Goal: Task Accomplishment & Management: Manage account settings

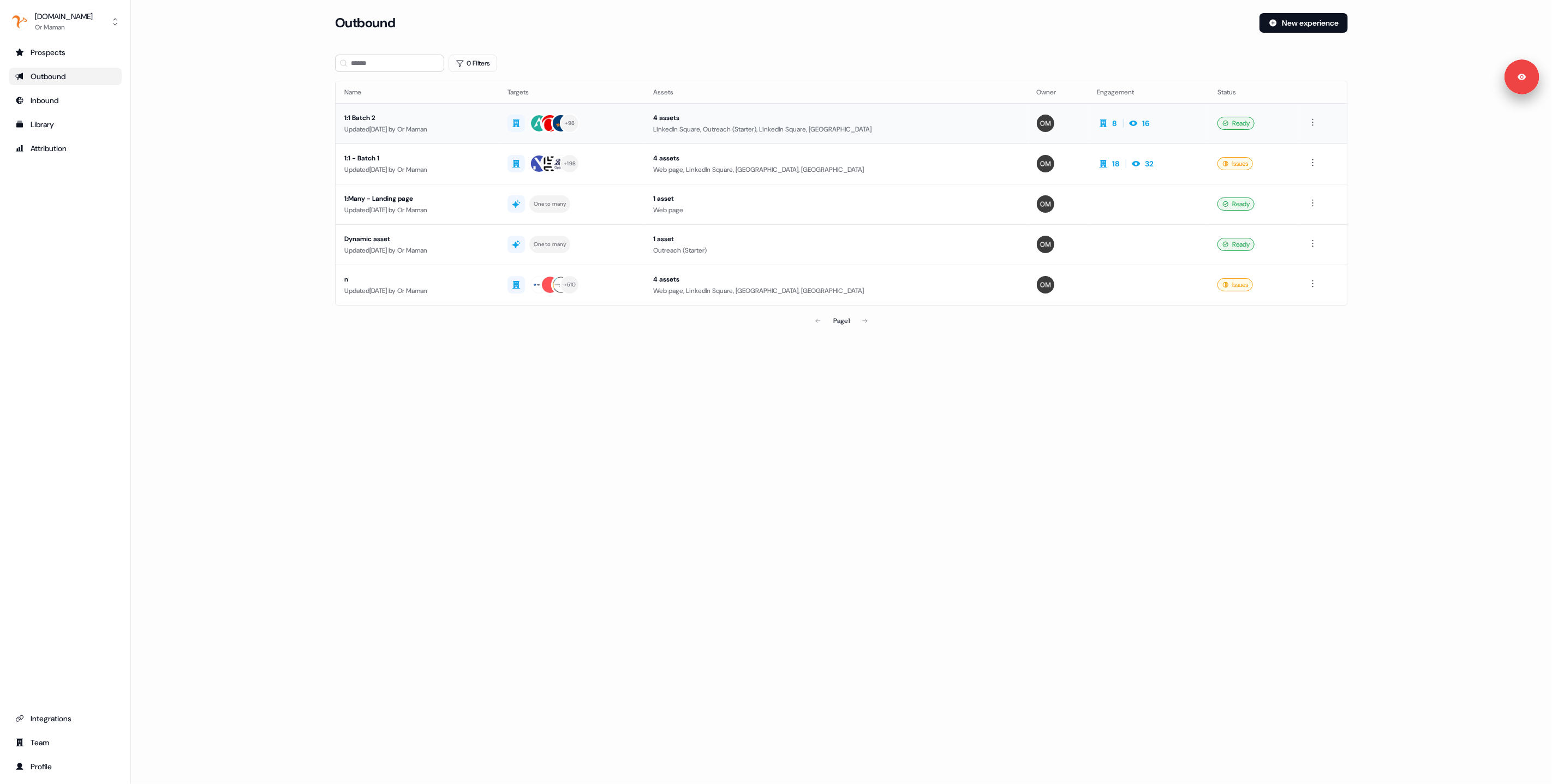
click at [490, 119] on div "1:1 Batch 2" at bounding box center [417, 118] width 146 height 11
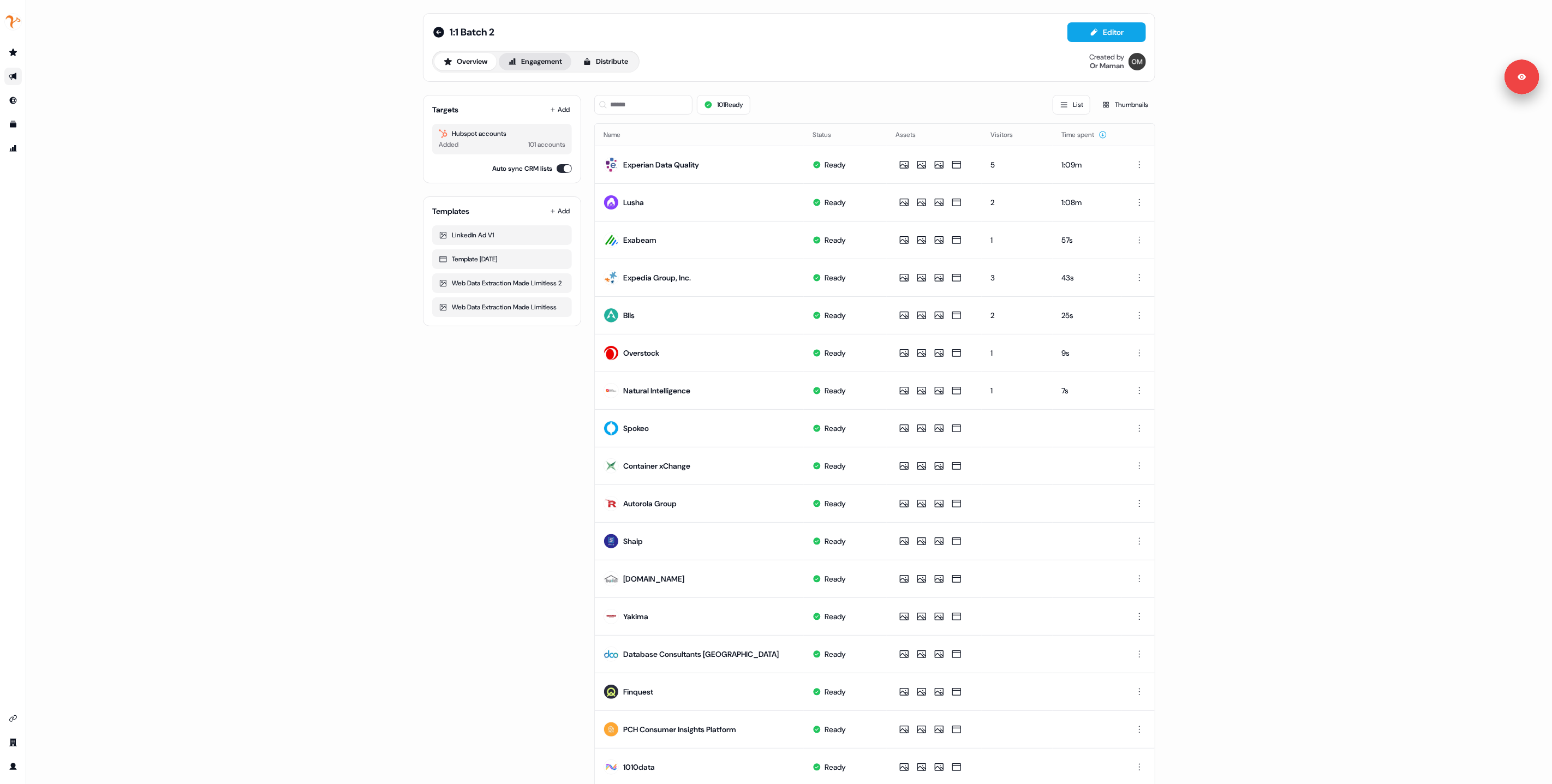
click at [519, 60] on button "Engagement" at bounding box center [535, 61] width 73 height 17
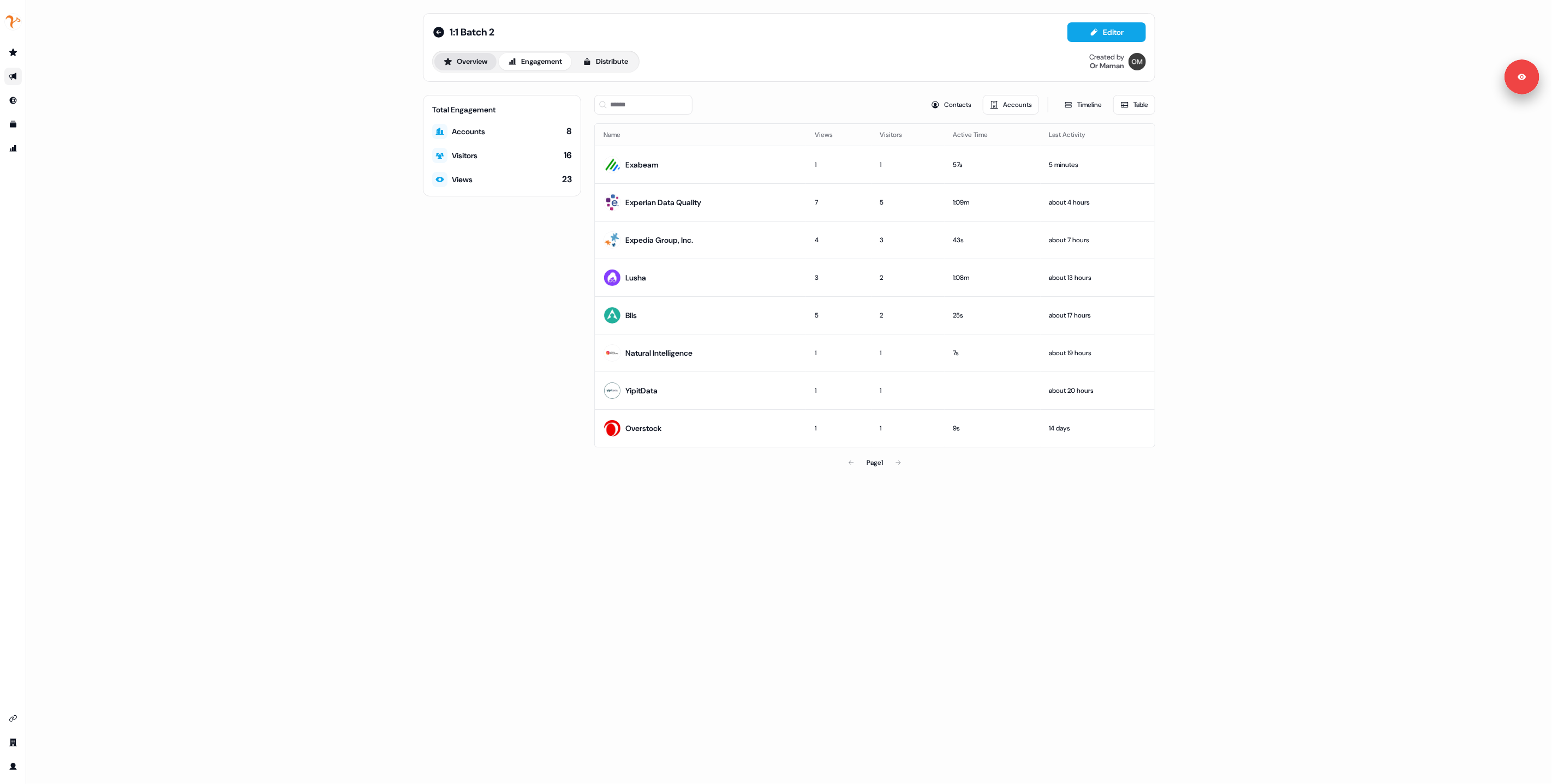
click at [471, 62] on button "Overview" at bounding box center [465, 61] width 63 height 17
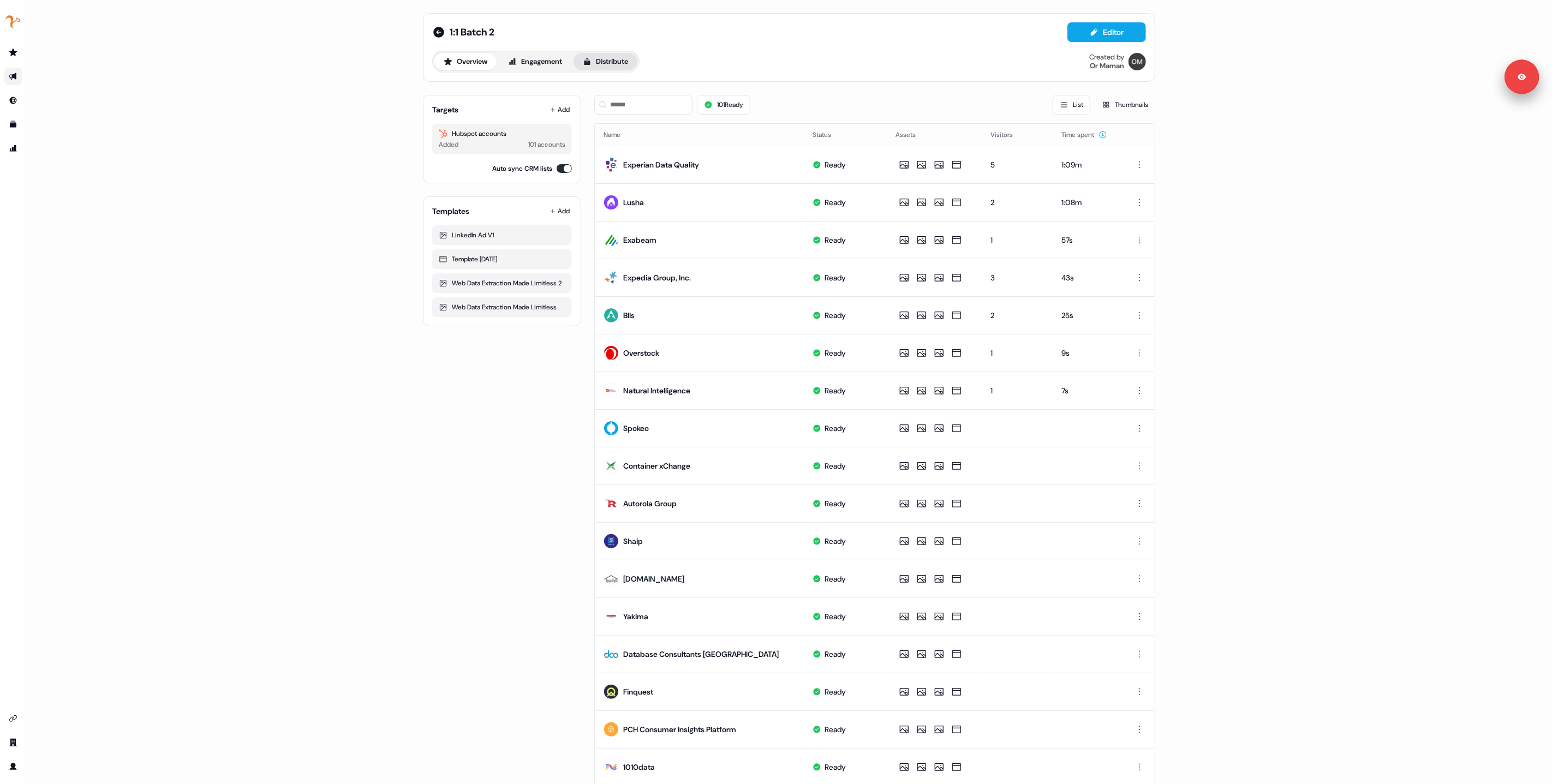
click at [607, 61] on button "Distribute" at bounding box center [606, 61] width 63 height 17
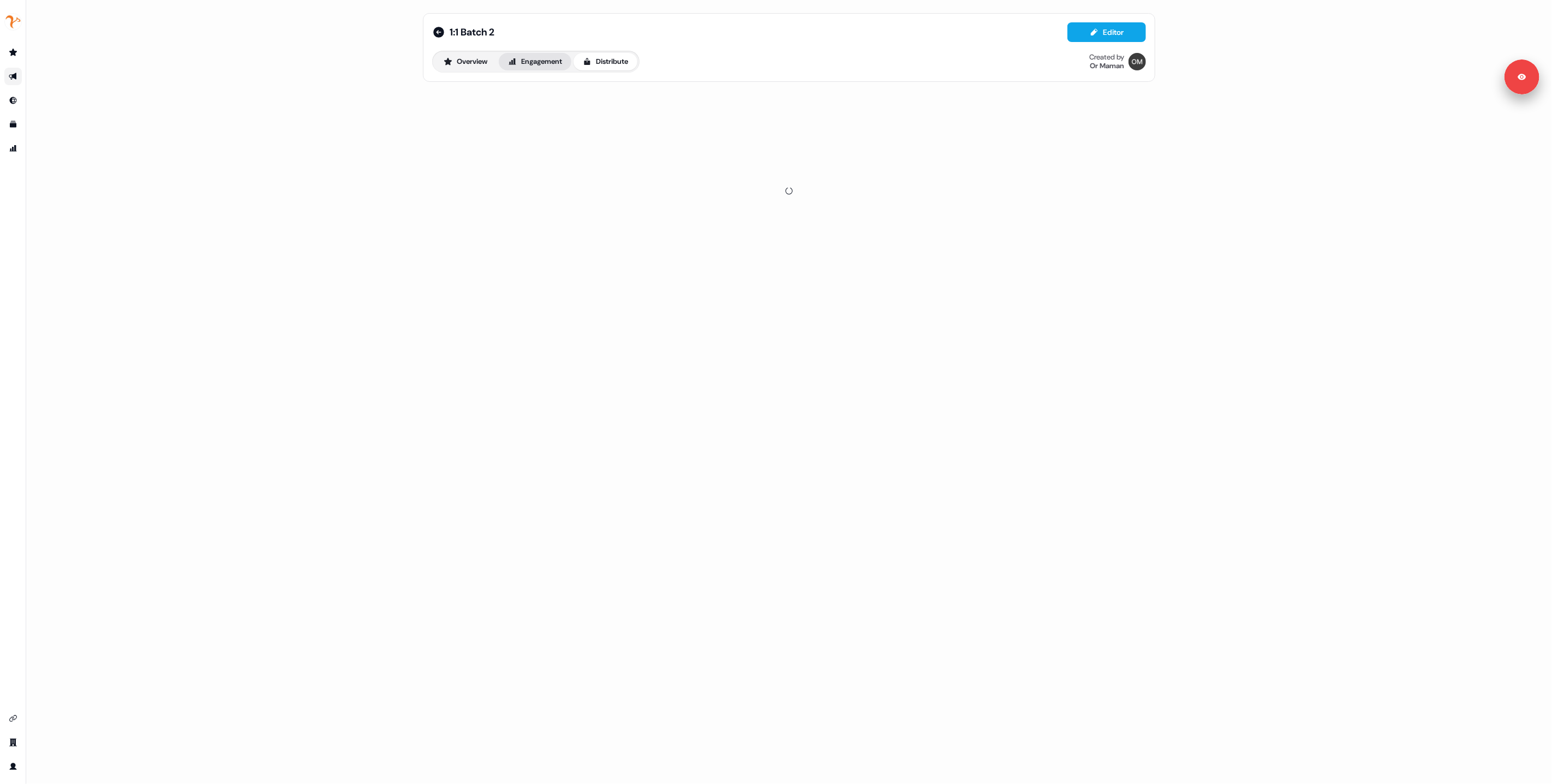
click at [543, 61] on button "Engagement" at bounding box center [535, 61] width 73 height 17
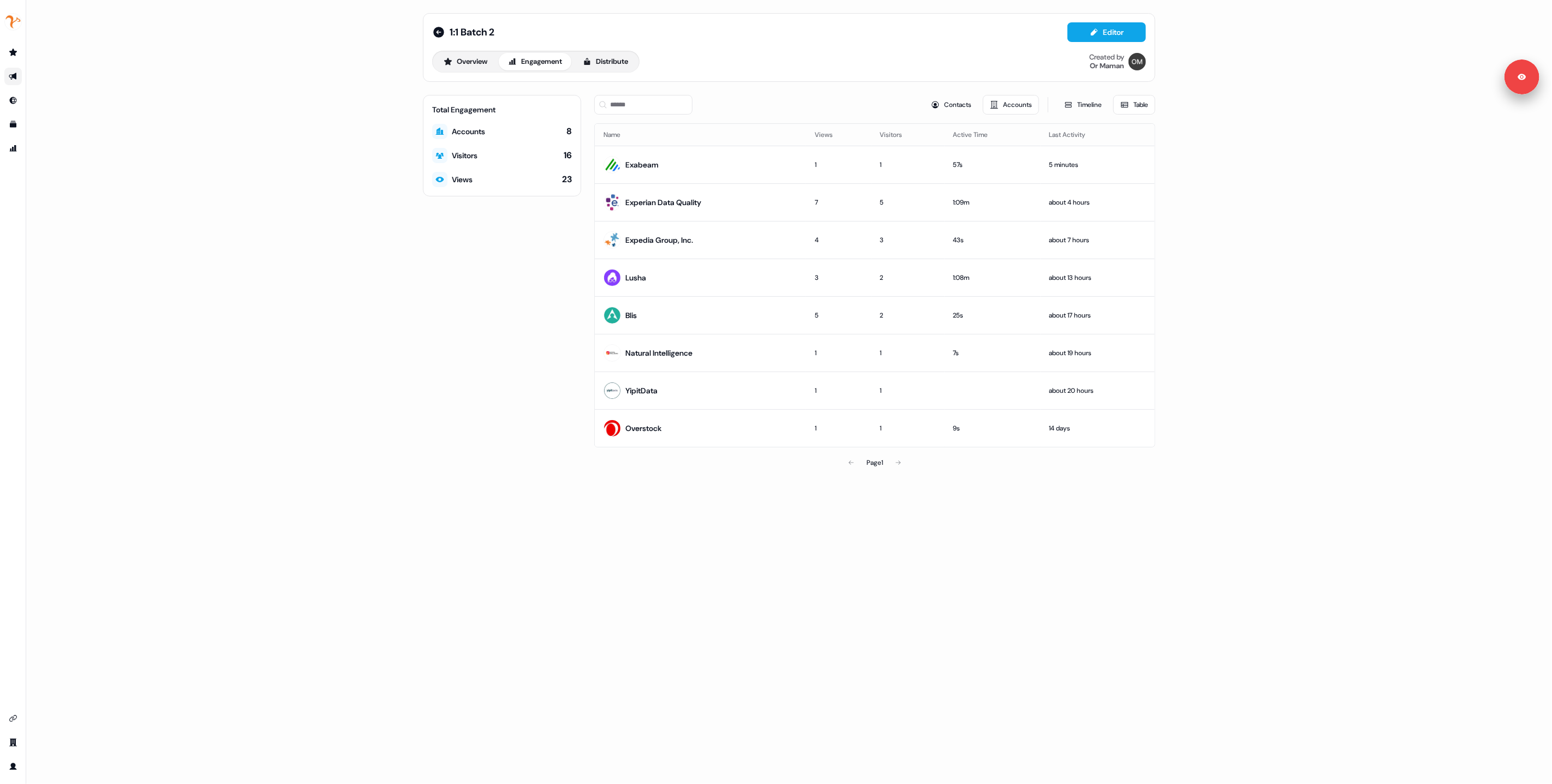
click at [467, 266] on div "Total Engagement Accounts 8 Visitors 16 Views 23" at bounding box center [501, 285] width 159 height 379
click at [496, 256] on div "Total Engagement Accounts 8 Visitors 16 Views 23" at bounding box center [501, 285] width 159 height 379
click at [1324, 253] on div "1:1 Batch 2 Editor Overview Engagement Distribute Created by Or Maman Total Eng…" at bounding box center [789, 392] width 1526 height 784
click at [471, 293] on div "Total Engagement Accounts 8 Visitors 16 Views 23" at bounding box center [501, 285] width 159 height 379
click at [612, 58] on button "Distribute" at bounding box center [606, 61] width 63 height 17
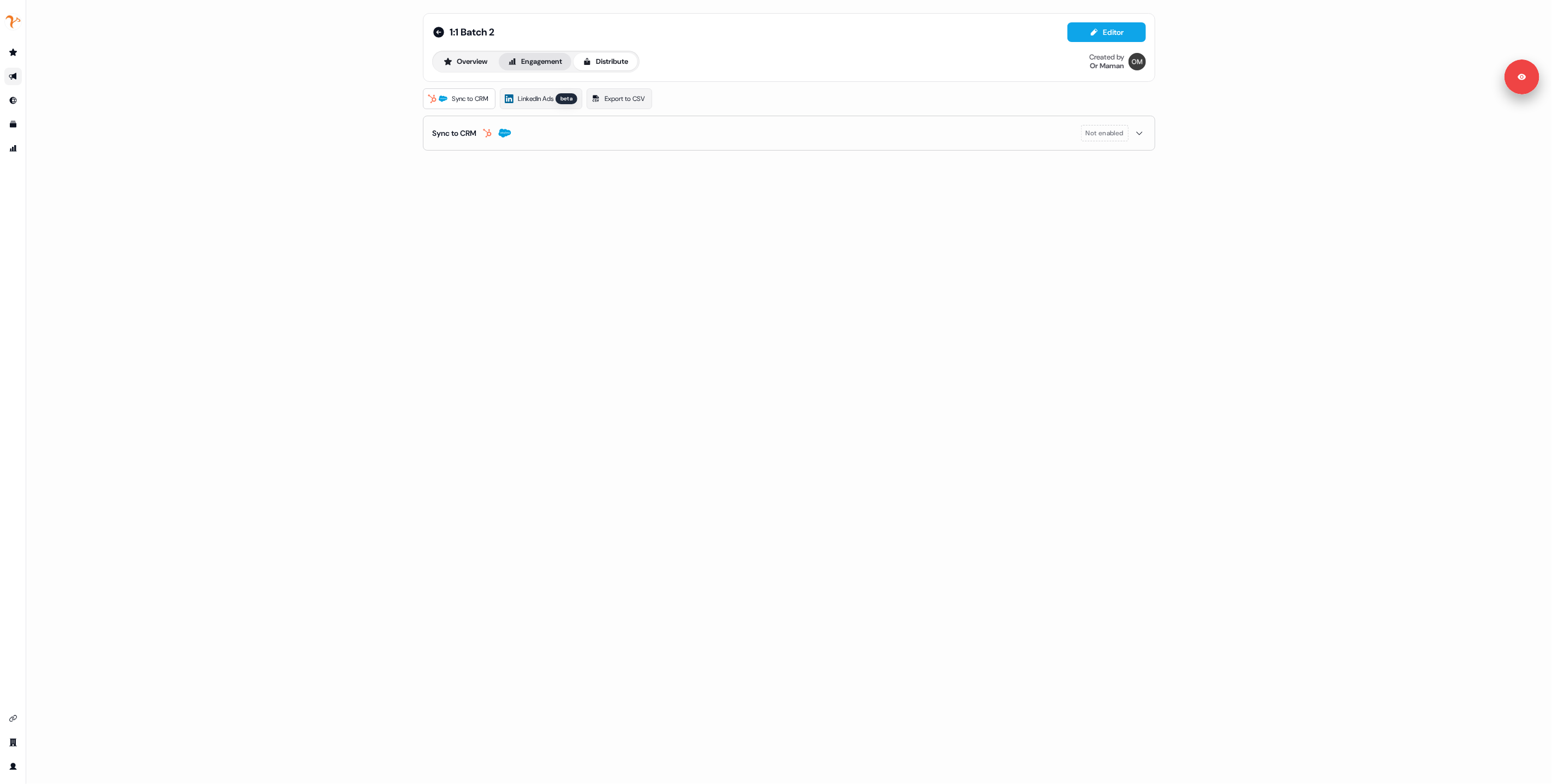
click at [545, 63] on button "Engagement" at bounding box center [535, 61] width 73 height 17
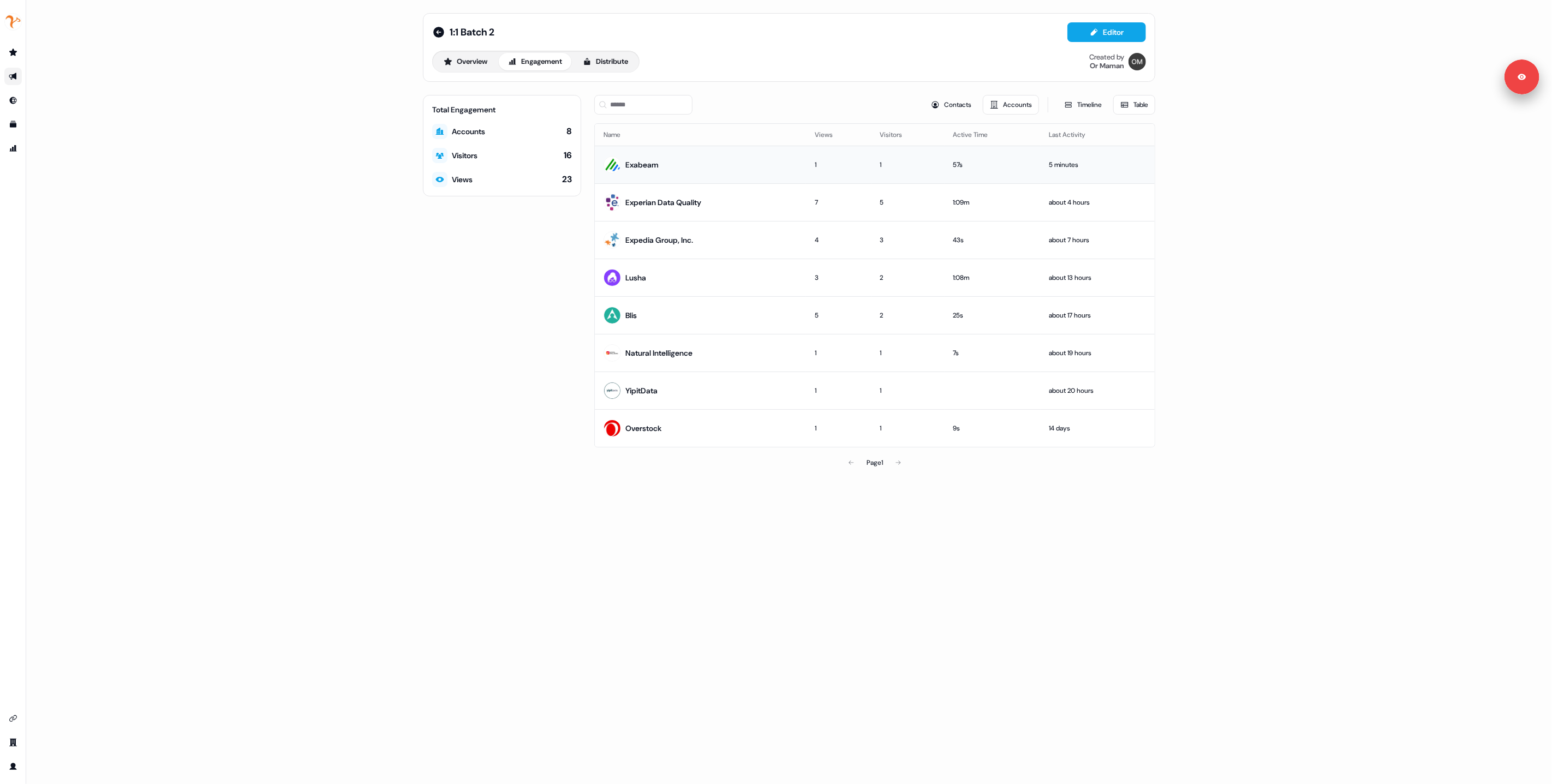
click at [846, 169] on div "1" at bounding box center [839, 165] width 47 height 11
click at [408, 286] on div "1:1 Batch 2 Editor Overview Engagement Distribute Created by Or Maman Total Eng…" at bounding box center [789, 392] width 1526 height 784
click at [899, 460] on div "Page 1" at bounding box center [875, 462] width 181 height 22
click at [899, 464] on div "Page 1" at bounding box center [875, 462] width 181 height 22
click at [853, 465] on div "Page 1" at bounding box center [875, 462] width 181 height 22
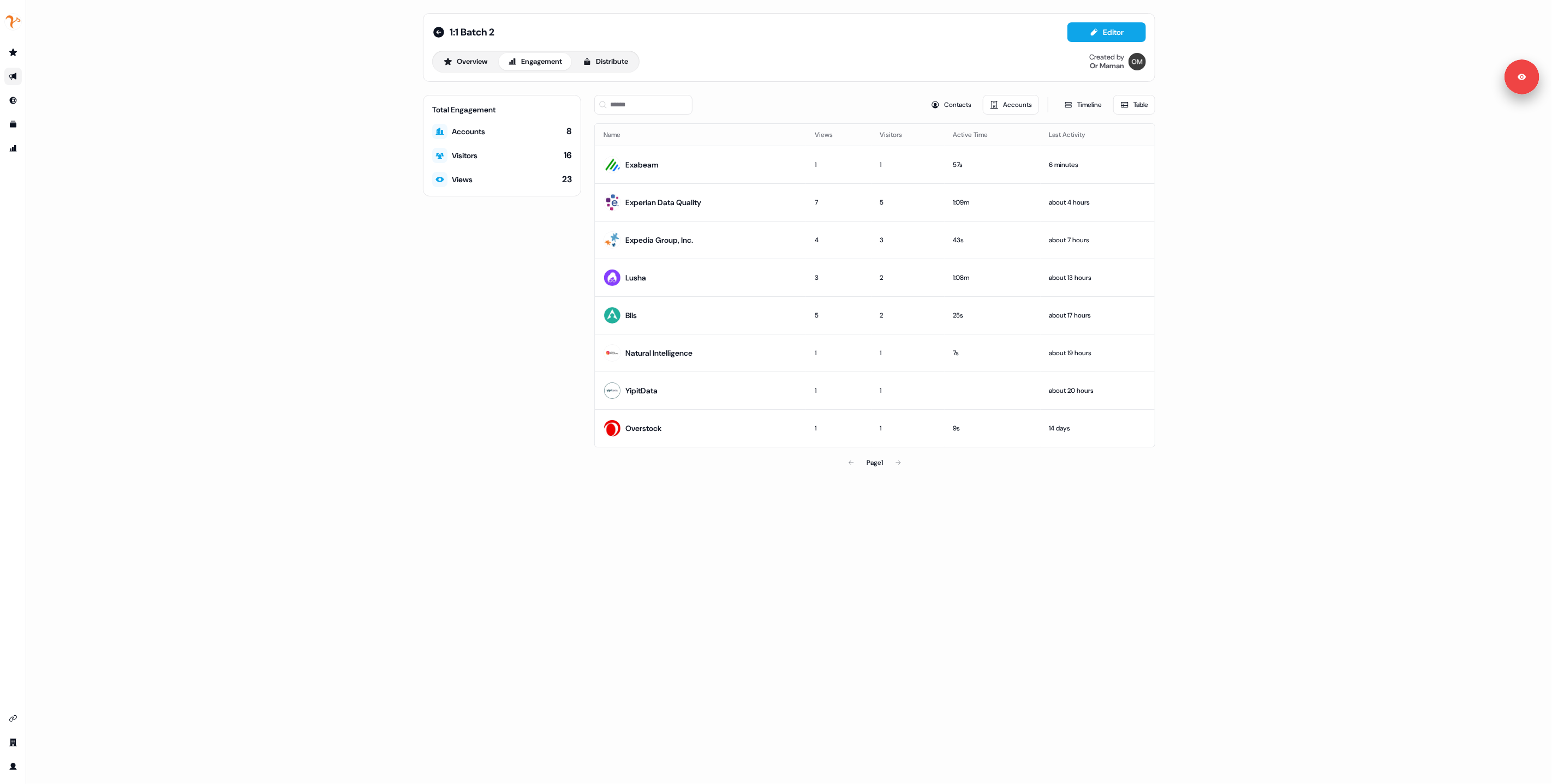
click at [489, 291] on div "Total Engagement Accounts 8 Visitors 16 Views 23" at bounding box center [501, 285] width 159 height 379
click at [507, 247] on div "Total Engagement Accounts 8 Visitors 16 Views 23" at bounding box center [501, 285] width 159 height 379
click at [515, 256] on div "Total Engagement Accounts 8 Visitors 16 Views 23" at bounding box center [501, 285] width 159 height 379
click at [507, 266] on div "Total Engagement Accounts 8 Visitors 16 Views 23" at bounding box center [501, 285] width 159 height 379
click at [509, 251] on div "Total Engagement Accounts 8 Visitors 16 Views 23" at bounding box center [501, 285] width 159 height 379
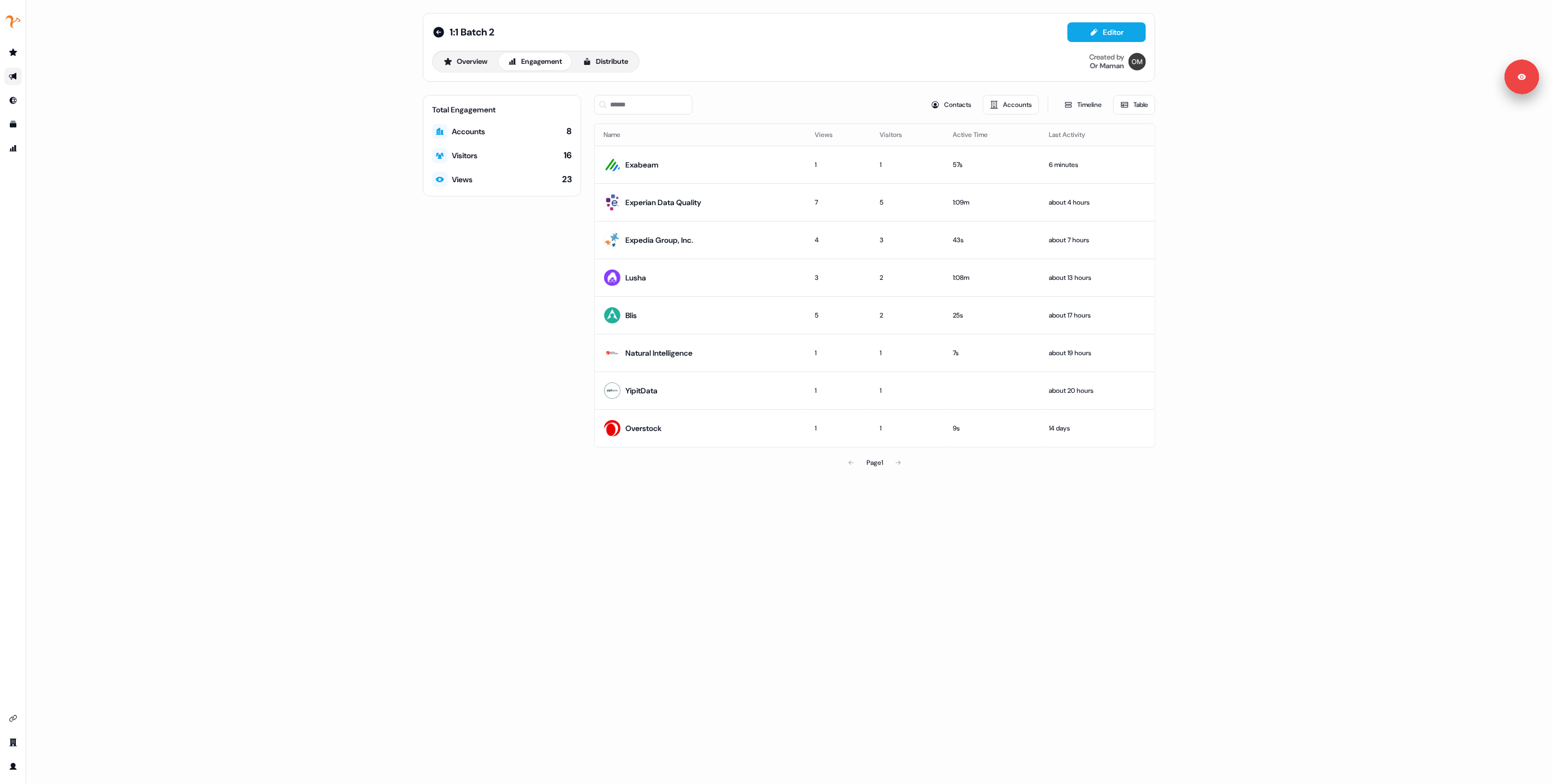
click at [220, 201] on div "1:1 Batch 2 Editor Overview Engagement Distribute Created by Or Maman Total Eng…" at bounding box center [789, 392] width 1526 height 784
click at [214, 161] on div "1:1 Batch 2 Editor Overview Engagement Distribute Created by Or Maman Total Eng…" at bounding box center [789, 392] width 1526 height 784
click at [228, 164] on div "1:1 Batch 2 Editor Overview Engagement Distribute Created by Or Maman Total Eng…" at bounding box center [789, 392] width 1526 height 784
click at [303, 95] on div "1:1 Batch 2 Editor Overview Engagement Distribute Created by Or Maman Total Eng…" at bounding box center [789, 392] width 1526 height 784
click at [239, 157] on div "1:1 Batch 2 Editor Overview Engagement Distribute Created by Or Maman Total Eng…" at bounding box center [789, 392] width 1526 height 784
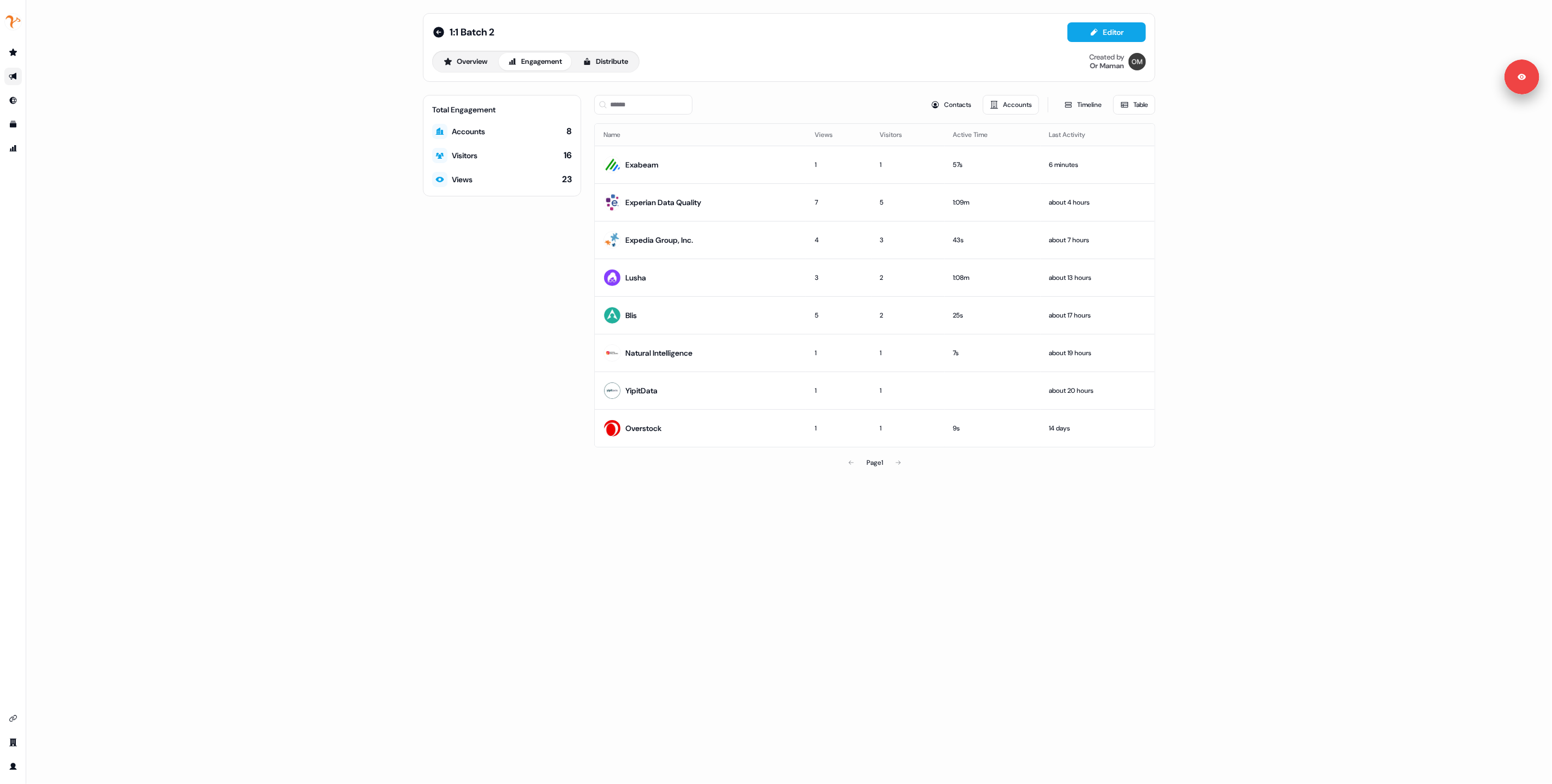
click at [422, 402] on div "Total Engagement Accounts 8 Visitors 16 Views 23" at bounding box center [501, 285] width 159 height 379
click at [262, 261] on div "1:1 Batch 2 Editor Overview Engagement Distribute Created by Or Maman Total Eng…" at bounding box center [789, 392] width 1526 height 784
click at [219, 227] on div "1:1 Batch 2 Editor Overview Engagement Distribute Created by Or Maman Total Eng…" at bounding box center [789, 392] width 1526 height 784
click at [231, 208] on div "1:1 Batch 2 Editor Overview Engagement Distribute Created by Or Maman Total Eng…" at bounding box center [789, 392] width 1526 height 784
click at [264, 299] on div "1:1 Batch 2 Editor Overview Engagement Distribute Created by Or Maman Total Eng…" at bounding box center [789, 392] width 1526 height 784
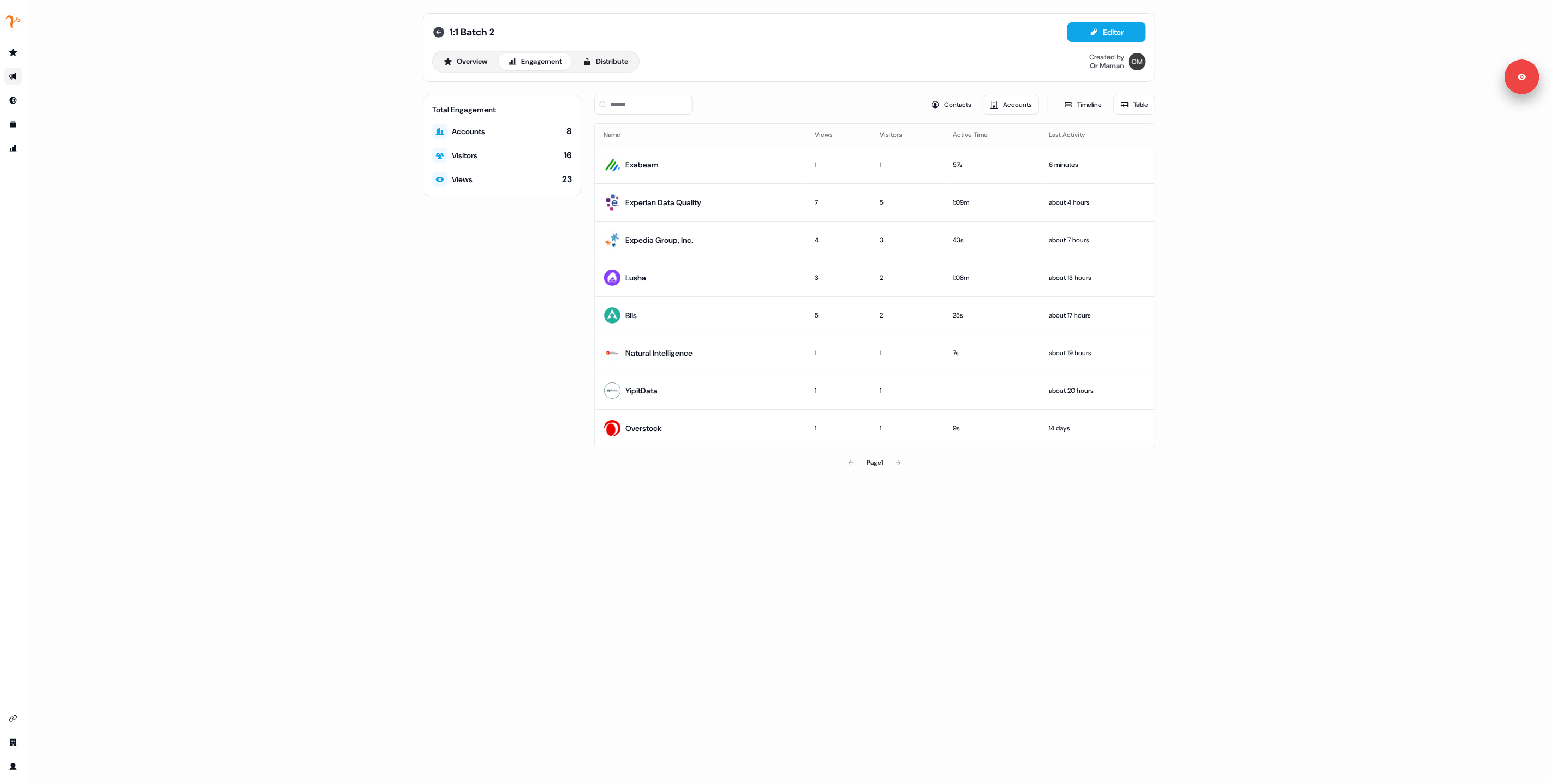
click at [438, 34] on icon at bounding box center [439, 32] width 13 height 13
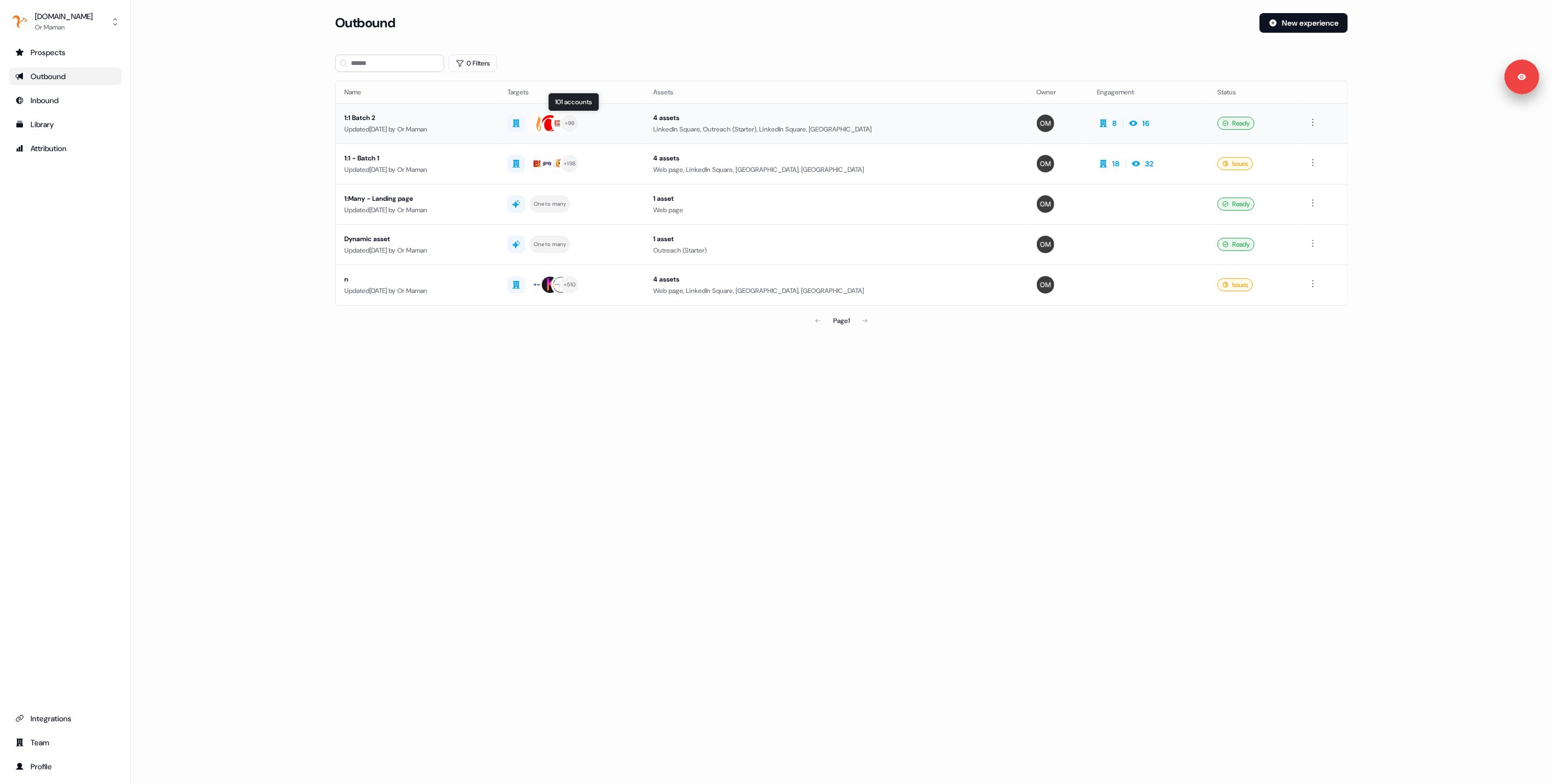
click at [635, 121] on div "+ 98" at bounding box center [571, 123] width 128 height 20
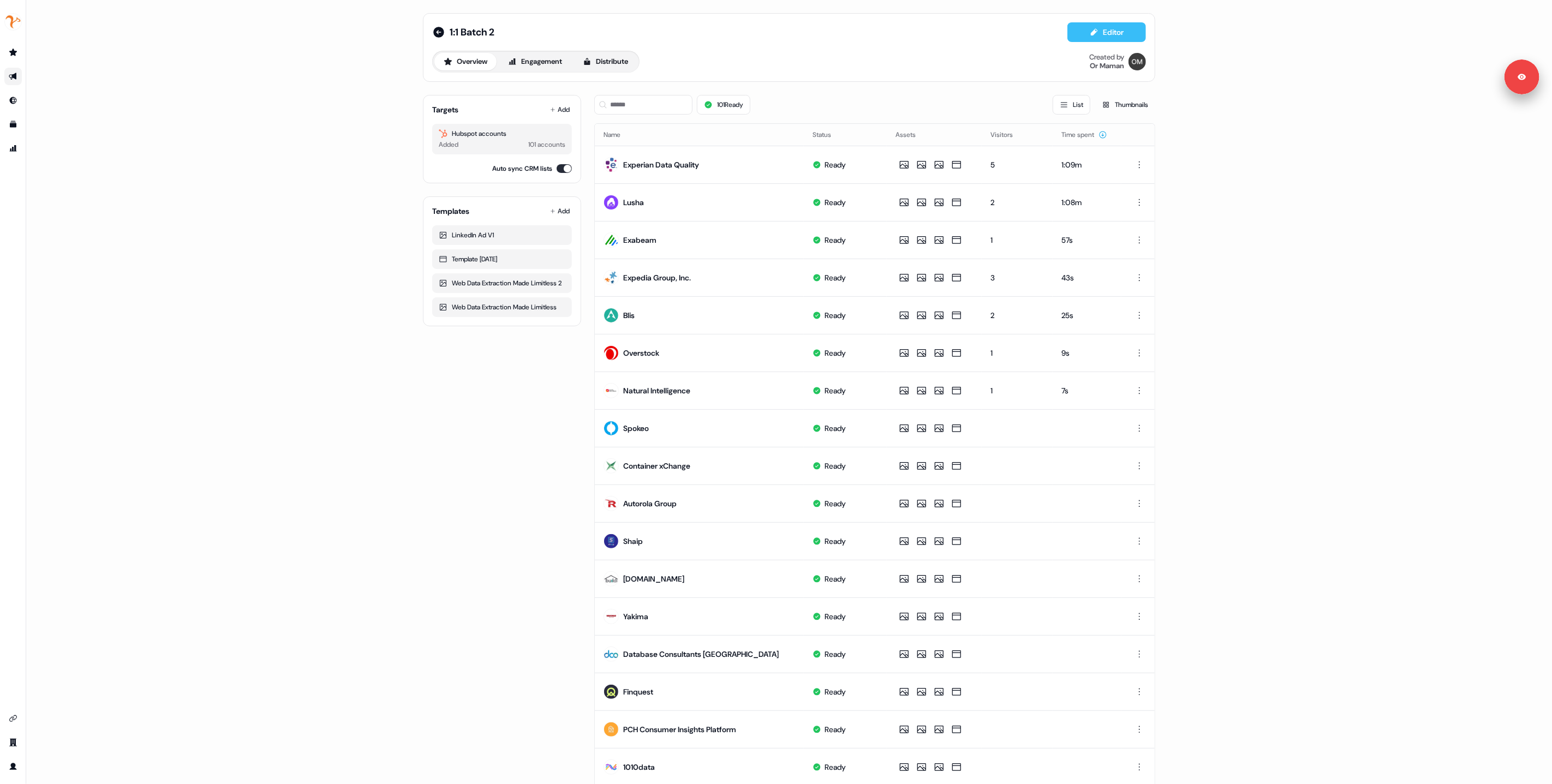
click at [1111, 33] on button "Editor" at bounding box center [1106, 33] width 79 height 20
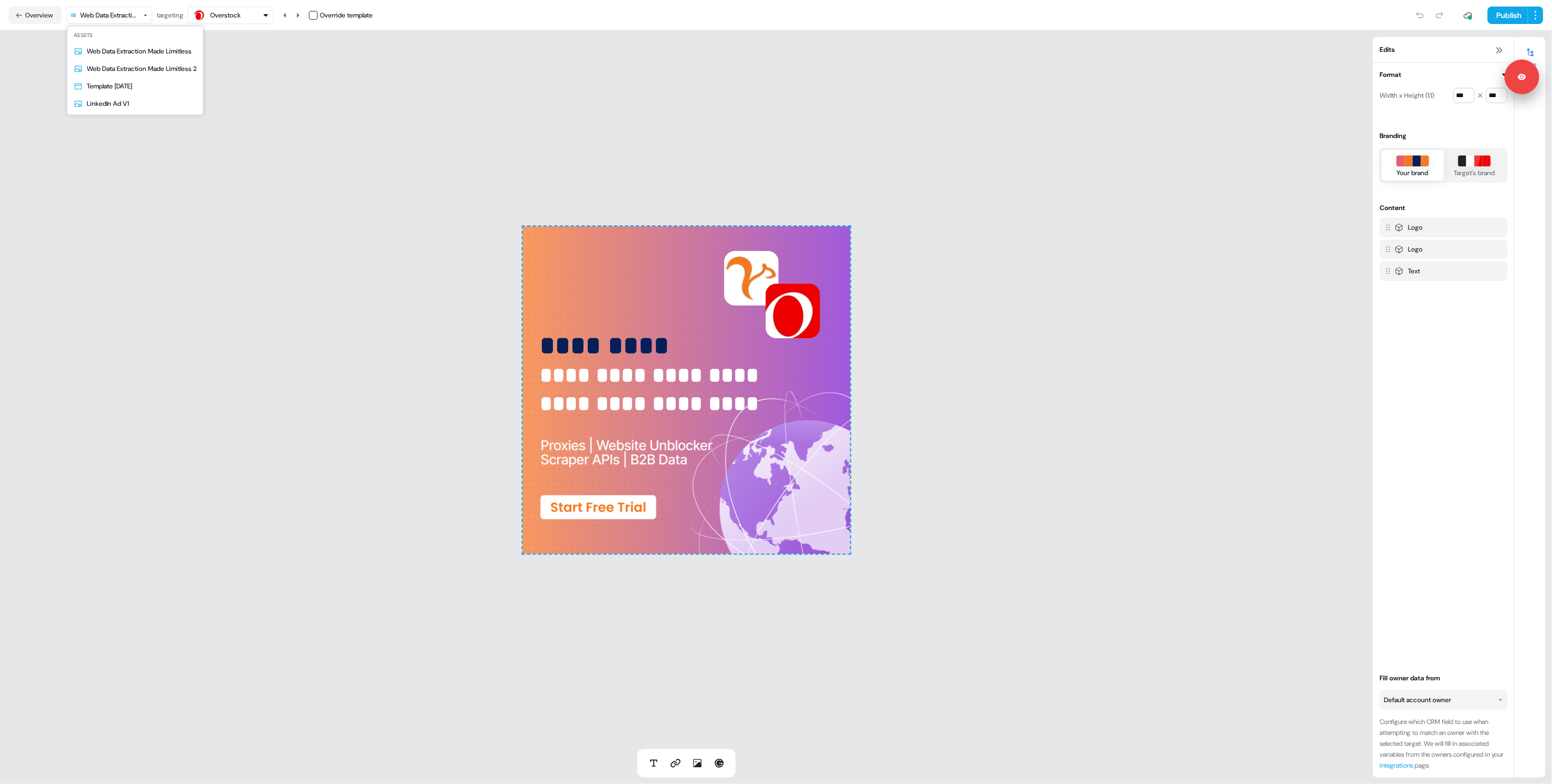
click at [124, 21] on html "**********" at bounding box center [776, 392] width 1552 height 784
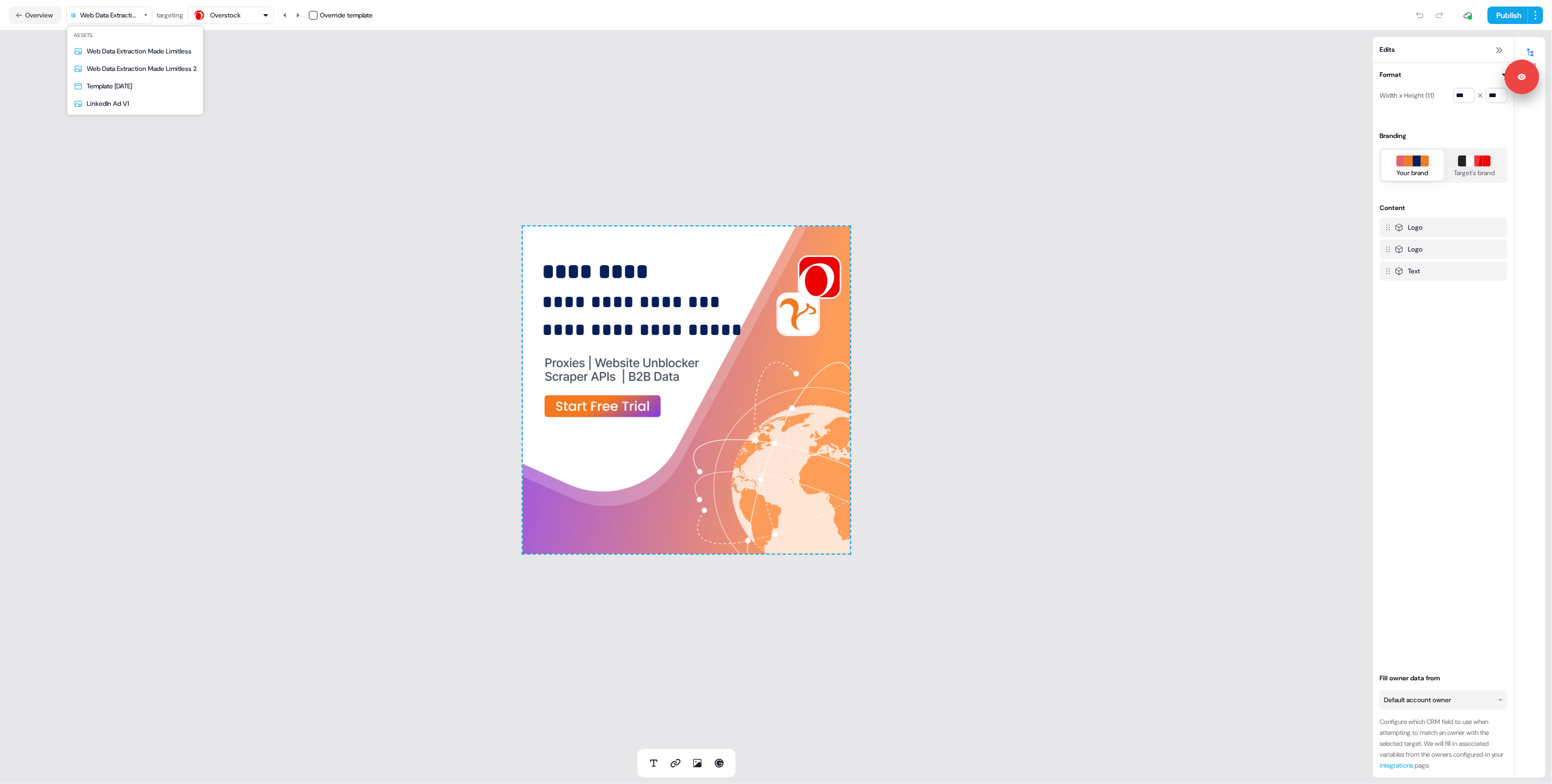
click at [118, 17] on html "**********" at bounding box center [776, 392] width 1552 height 784
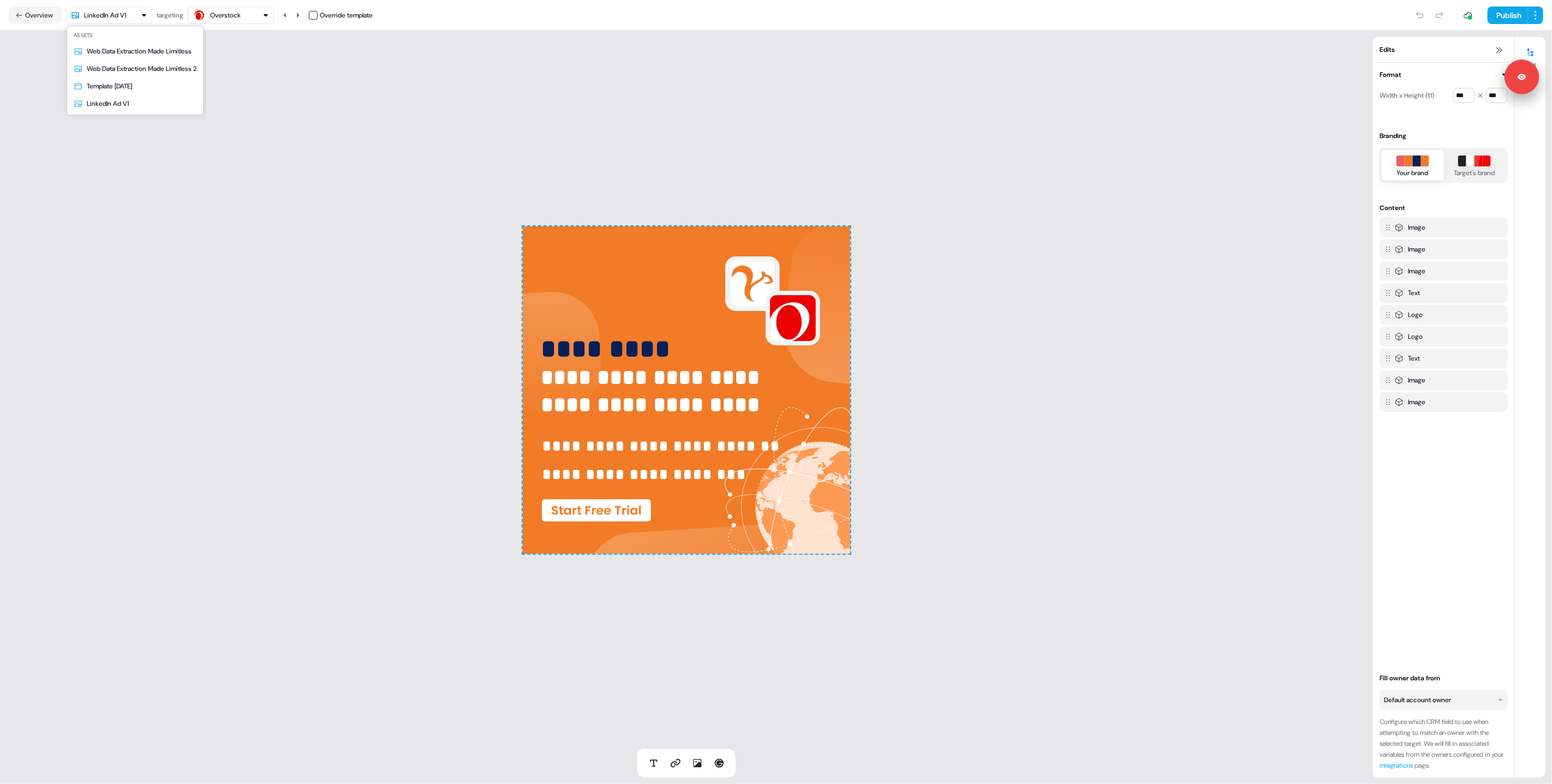
click at [97, 18] on html "**********" at bounding box center [776, 392] width 1552 height 784
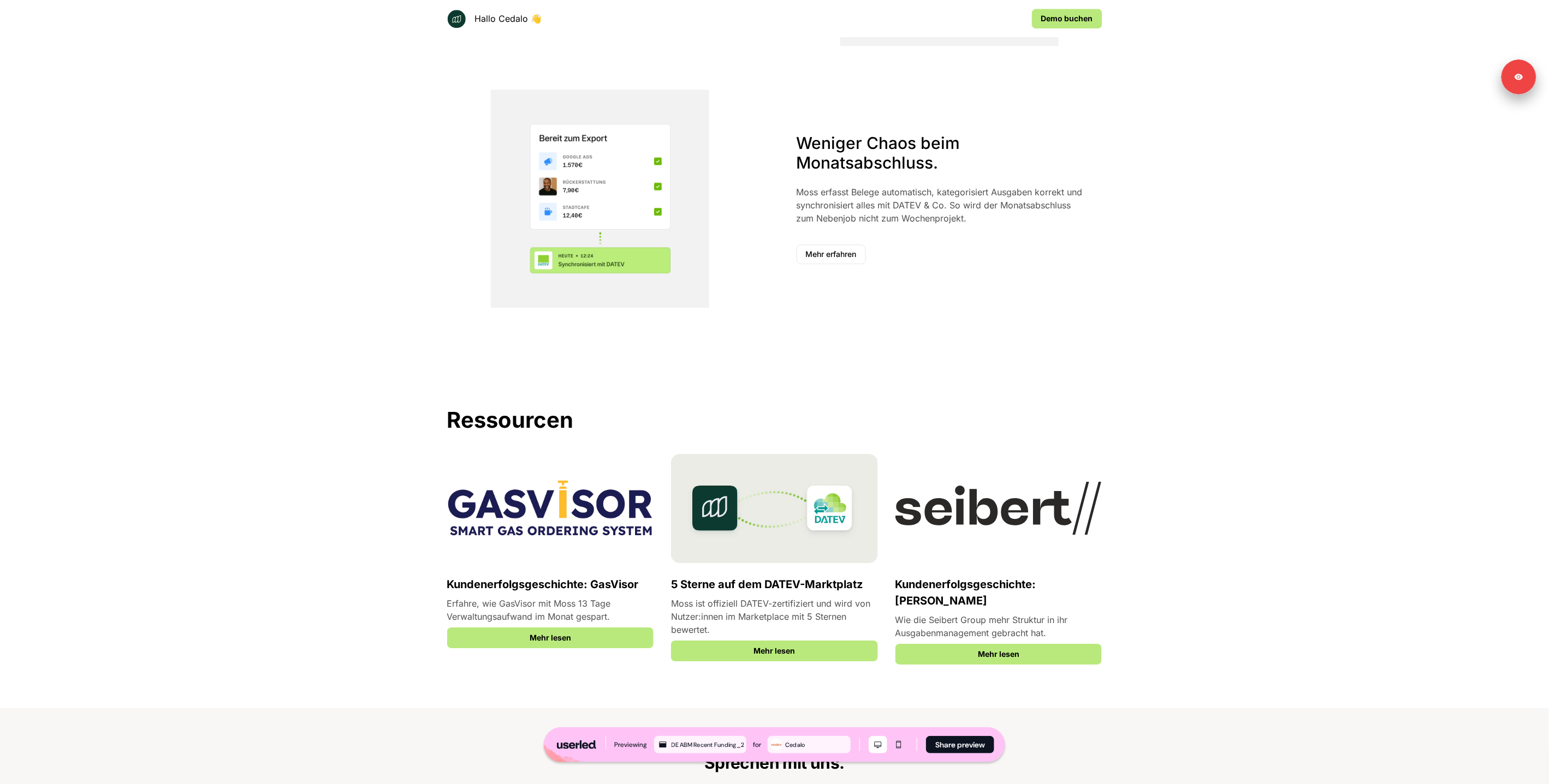
scroll to position [1847, 0]
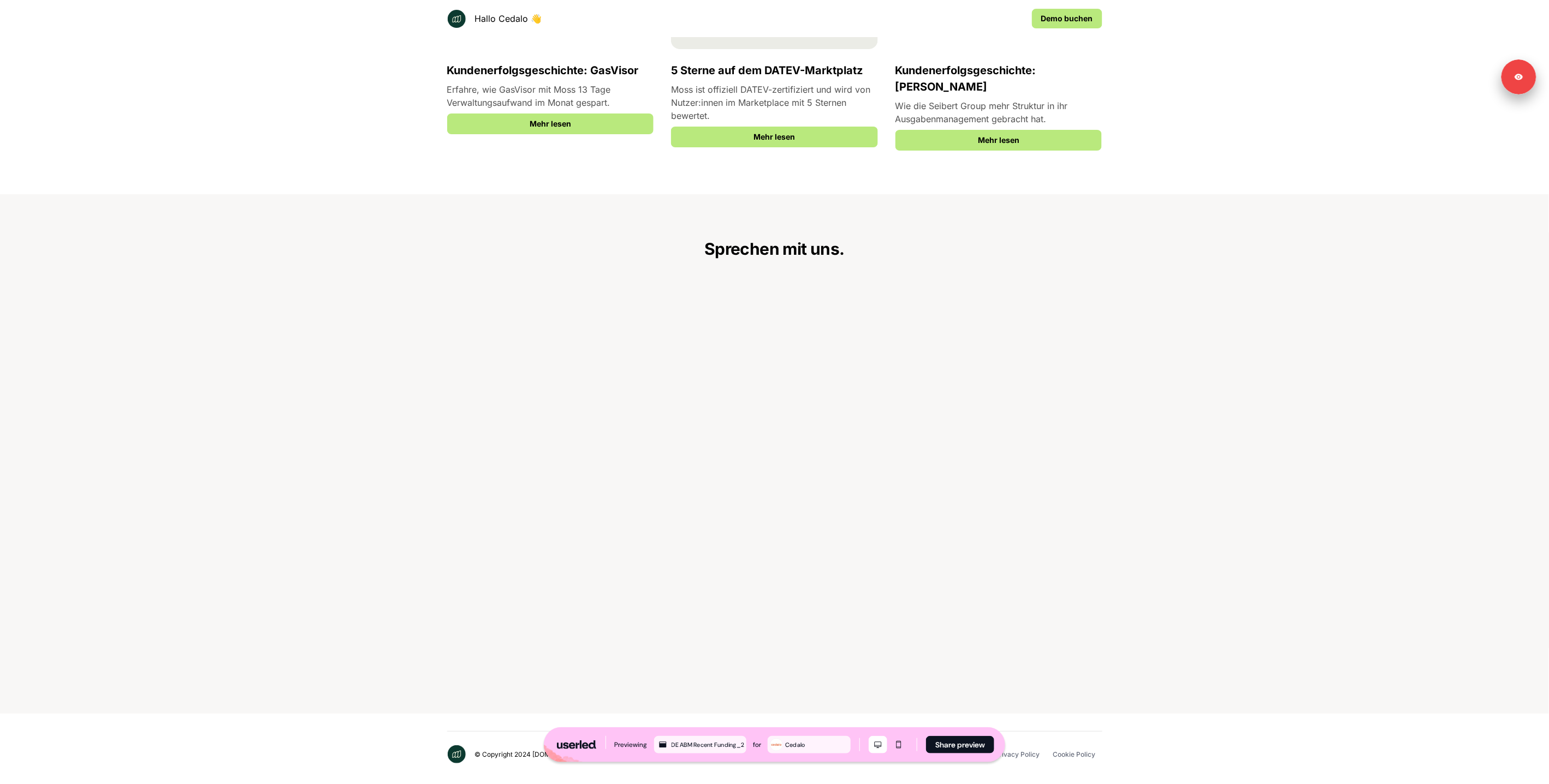
click at [419, 465] on div "Sprechen mit uns." at bounding box center [774, 453] width 720 height 519
click at [261, 128] on div "Ressourcen Kundenerfolgsgeschichte: GasVisor Erfahre, wie GasVisor mit Moss 13 …" at bounding box center [774, 20] width 1549 height 348
drag, startPoint x: 275, startPoint y: 353, endPoint x: 269, endPoint y: 355, distance: 6.3
click at [274, 353] on div "Sprechen mit uns." at bounding box center [774, 453] width 1549 height 519
click at [381, 261] on div "Sprechen mit uns." at bounding box center [774, 453] width 1549 height 519
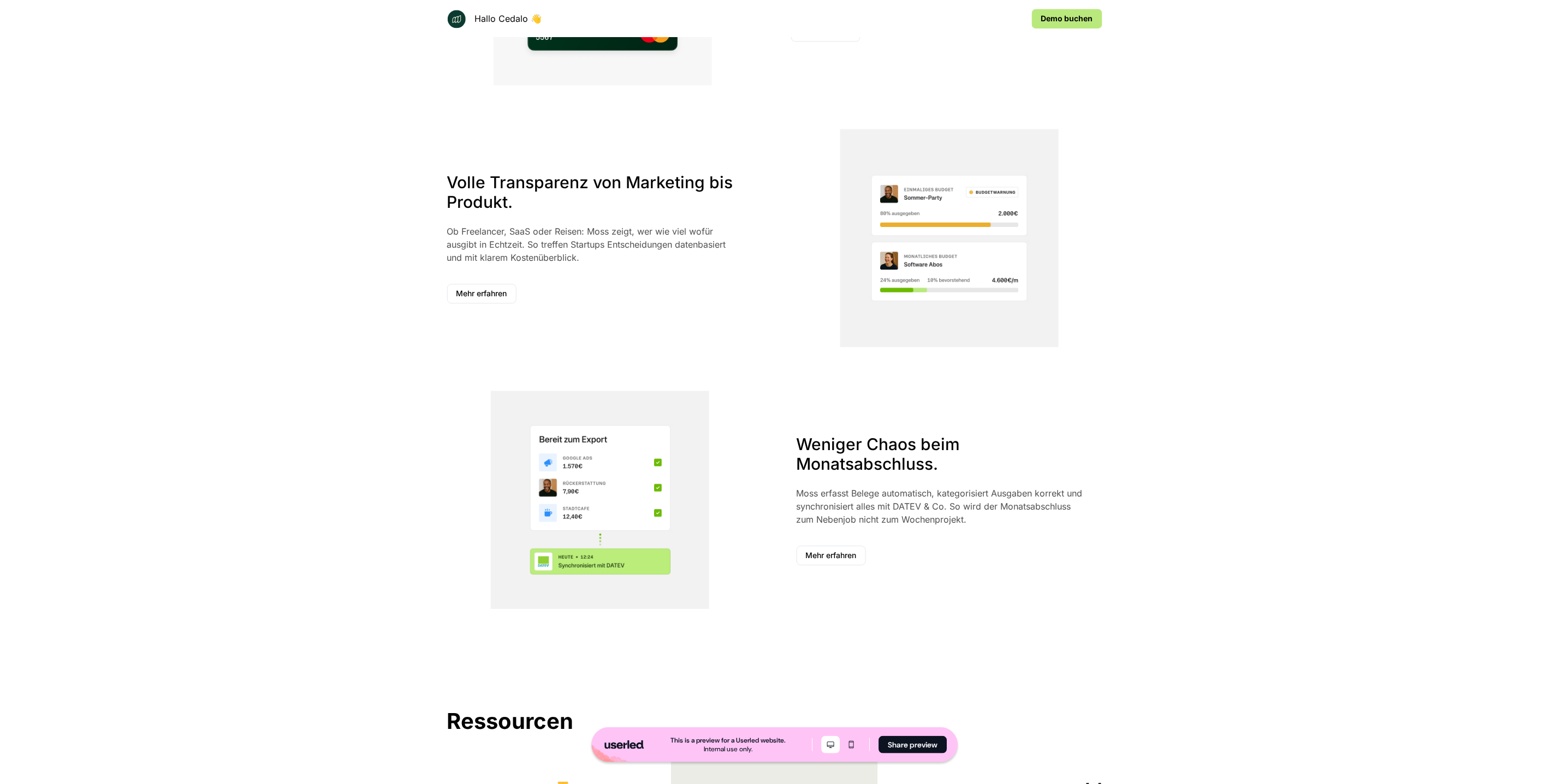
scroll to position [0, 0]
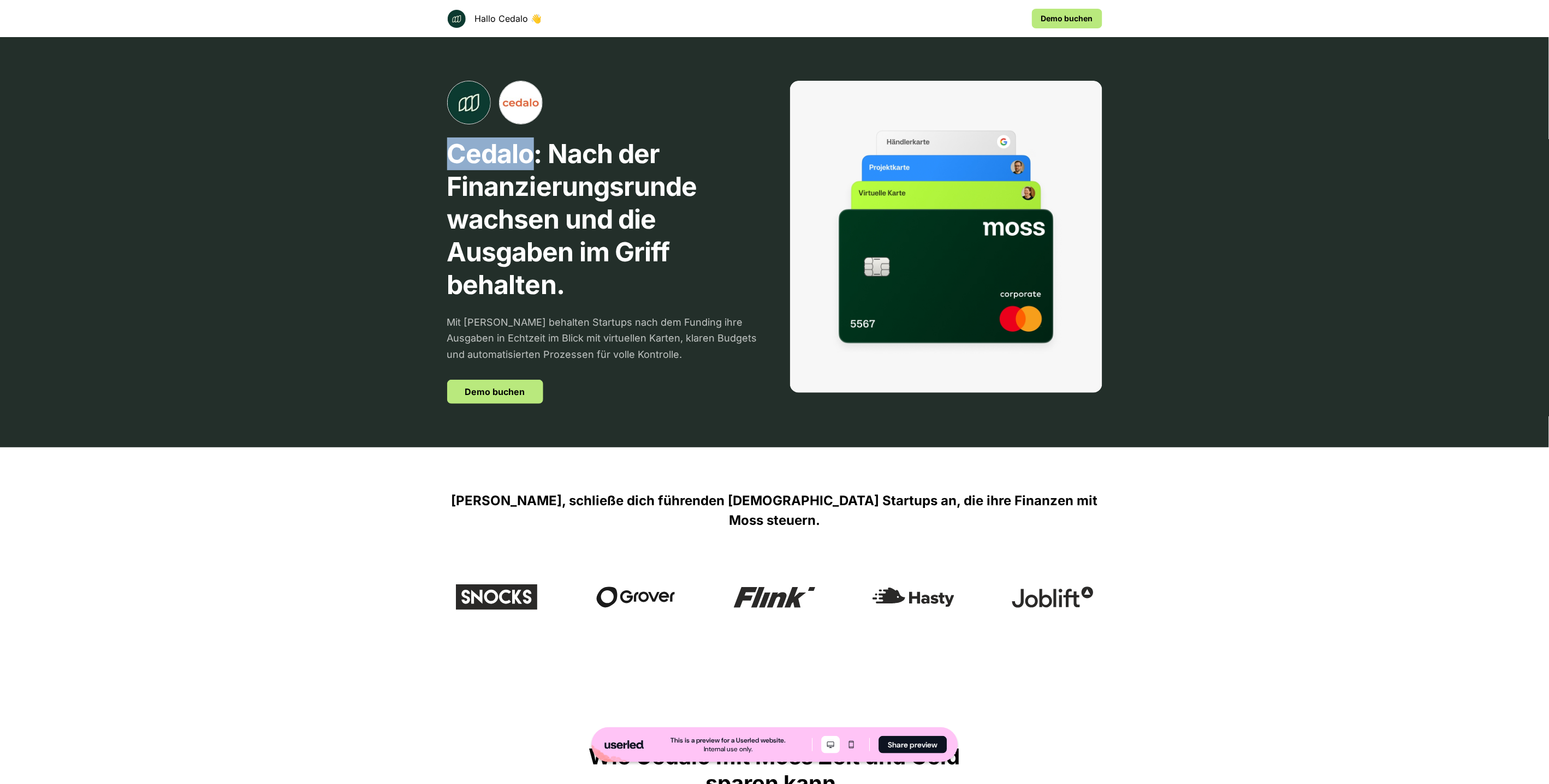
drag, startPoint x: 448, startPoint y: 151, endPoint x: 529, endPoint y: 159, distance: 81.4
click at [529, 159] on p "Cedalo: Nach der Finanzierungsrunde wachsen und die Ausgaben im Griff behalten." at bounding box center [603, 219] width 312 height 164
copy p "Cedalo"
click at [477, 152] on p "Cedalo: Nach der Finanzierungsrunde wachsen und die Ausgaben im Griff behalten." at bounding box center [603, 219] width 312 height 164
drag, startPoint x: 477, startPoint y: 152, endPoint x: 492, endPoint y: 151, distance: 15.0
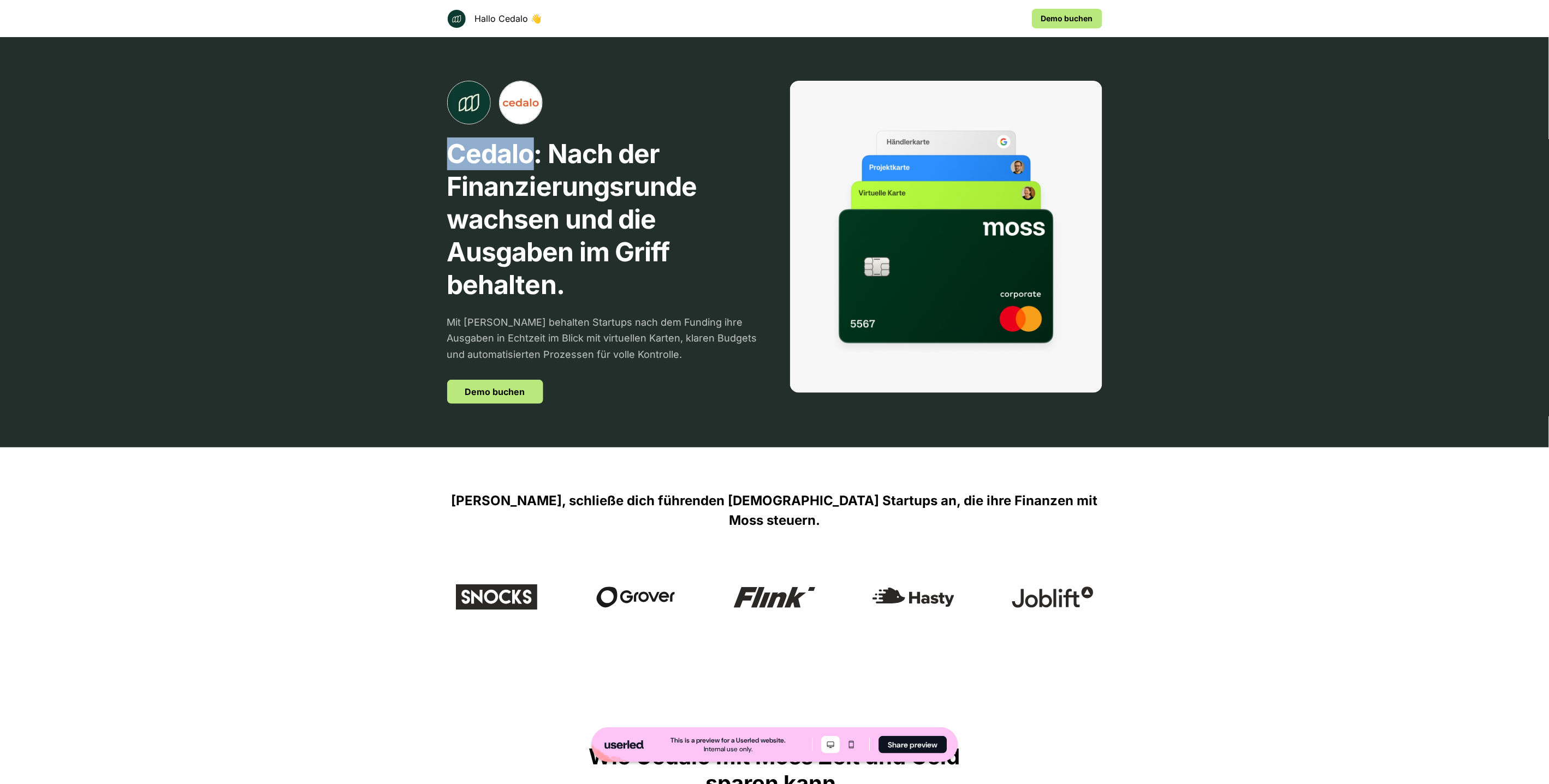
click at [477, 152] on p "Cedalo: Nach der Finanzierungsrunde wachsen und die Ausgaben im Griff behalten." at bounding box center [603, 219] width 312 height 164
click at [427, 206] on div "Cedalo: Nach der Finanzierungsrunde wachsen und die Ausgaben im Griff behalten.…" at bounding box center [774, 242] width 720 height 411
drag, startPoint x: 500, startPoint y: 139, endPoint x: 492, endPoint y: 146, distance: 10.6
click at [499, 140] on p "Cedalo: Nach der Finanzierungsrunde wachsen und die Ausgaben im Griff behalten." at bounding box center [603, 219] width 312 height 164
click at [488, 148] on p "Cedalo: Nach der Finanzierungsrunde wachsen und die Ausgaben im Griff behalten." at bounding box center [603, 219] width 312 height 164
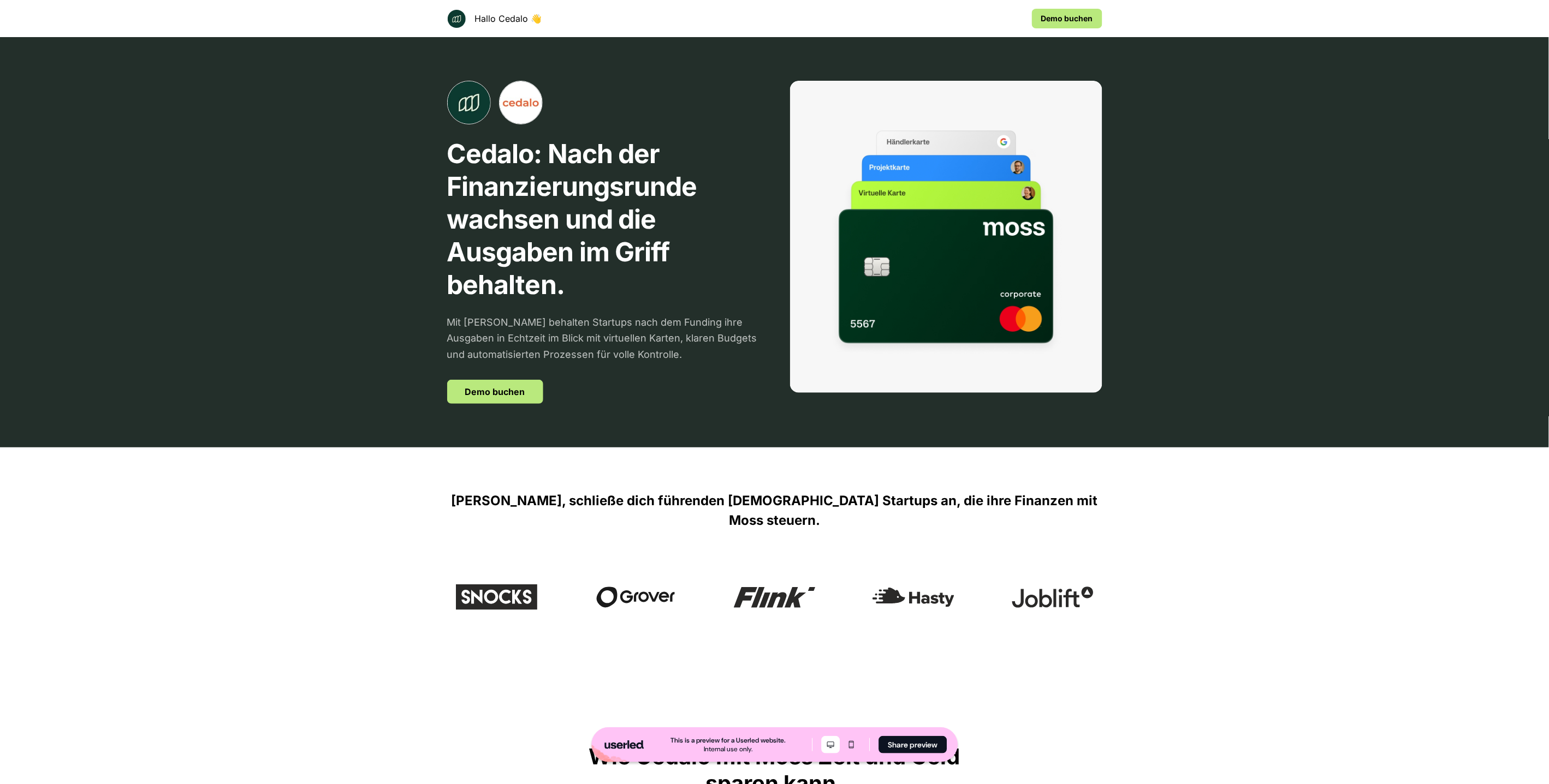
click at [488, 148] on p "Cedalo: Nach der Finanzierungsrunde wachsen und die Ausgaben im Griff behalten." at bounding box center [603, 219] width 312 height 164
click at [477, 157] on p "Cedalo: Nach der Finanzierungsrunde wachsen und die Ausgaben im Griff behalten." at bounding box center [603, 219] width 312 height 164
copy p "Cedalo"
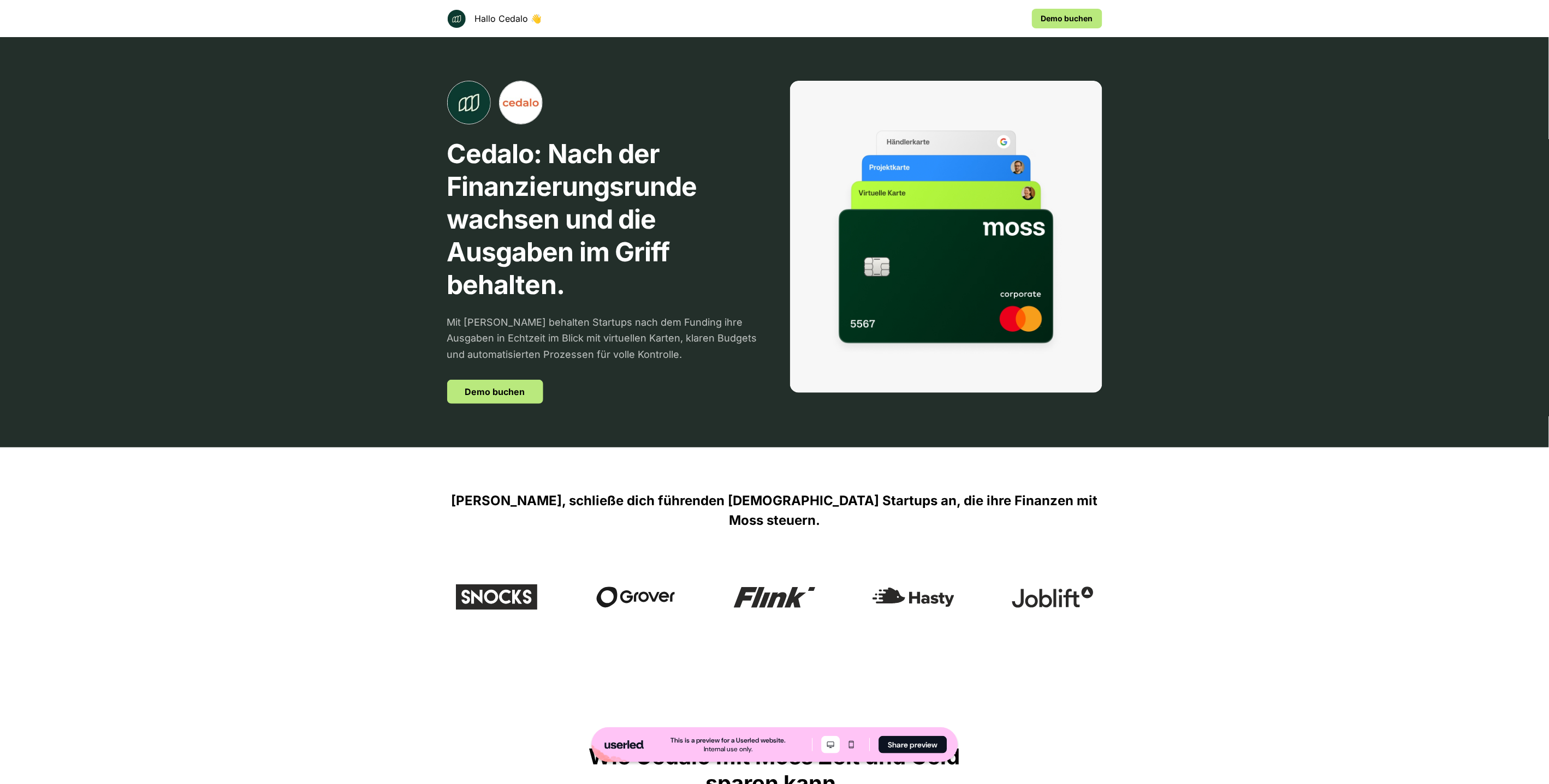
drag, startPoint x: 344, startPoint y: 366, endPoint x: 272, endPoint y: 238, distance: 146.9
click at [344, 366] on div "Cedalo: Nach der Finanzierungsrunde wachsen und die Ausgaben im Griff behalten.…" at bounding box center [774, 242] width 1549 height 411
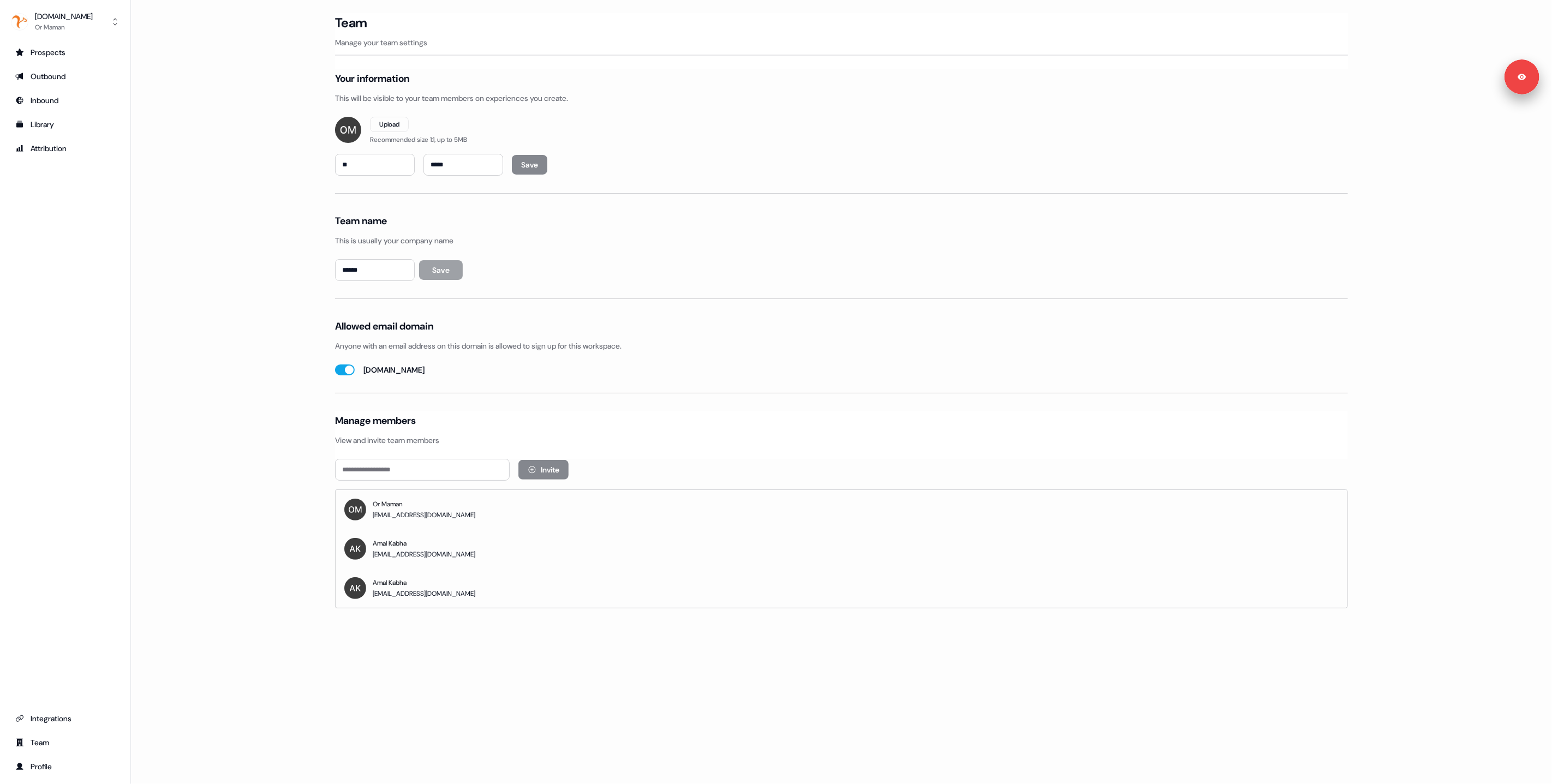
click at [226, 269] on main "Loading... Team Manage your team settings Your information This will be visible…" at bounding box center [840, 325] width 1421 height 625
click at [233, 323] on main "Loading... Team Manage your team settings Your information This will be visible…" at bounding box center [840, 325] width 1421 height 625
click at [189, 197] on main "Loading... Team Manage your team settings Your information This will be visible…" at bounding box center [840, 325] width 1421 height 625
click at [226, 320] on main "Loading... Team Manage your team settings Your information This will be visible…" at bounding box center [840, 325] width 1421 height 625
click at [60, 23] on div "Or Maman" at bounding box center [64, 27] width 58 height 11
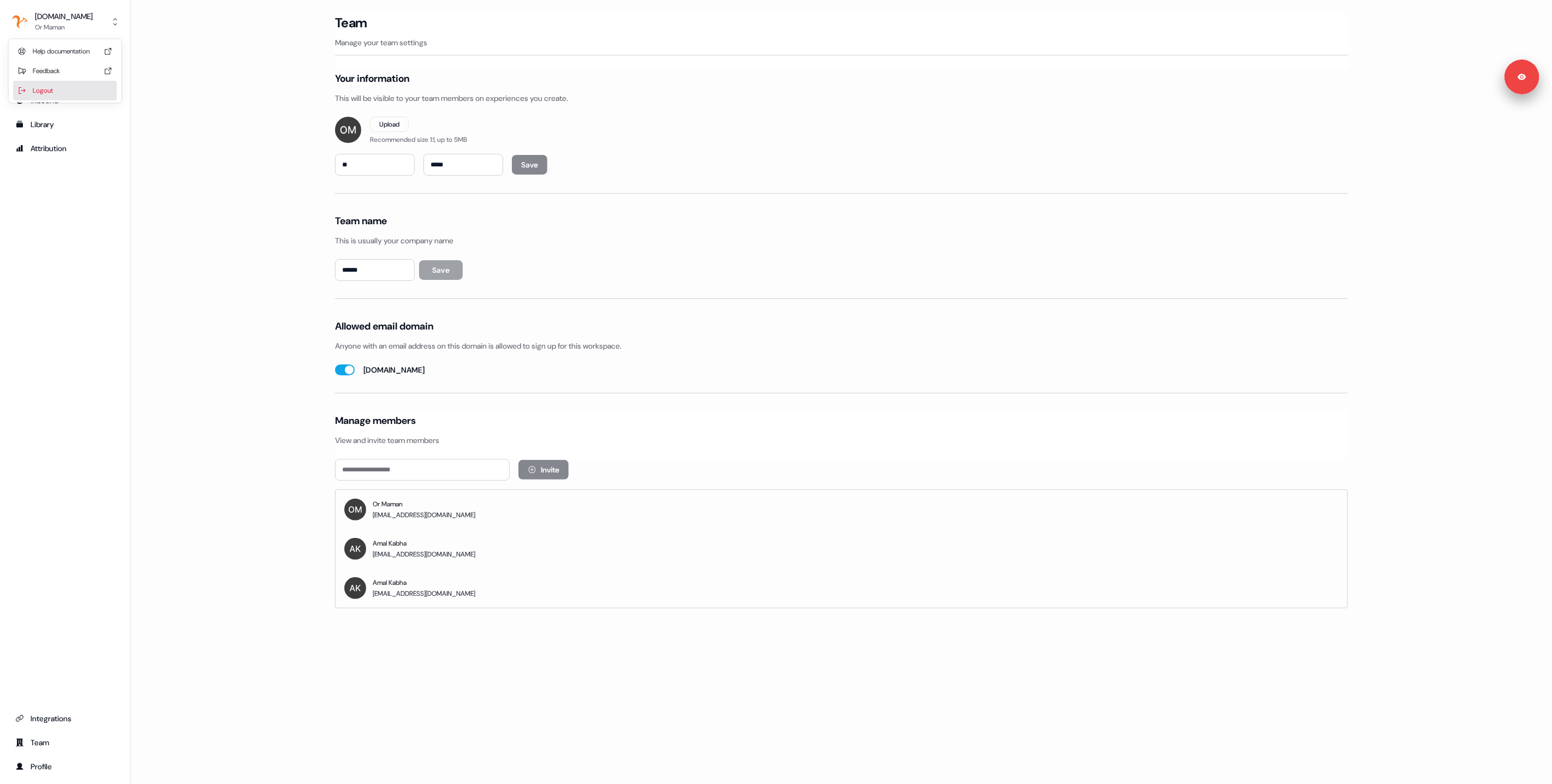
click at [59, 92] on div "Logout" at bounding box center [64, 91] width 103 height 20
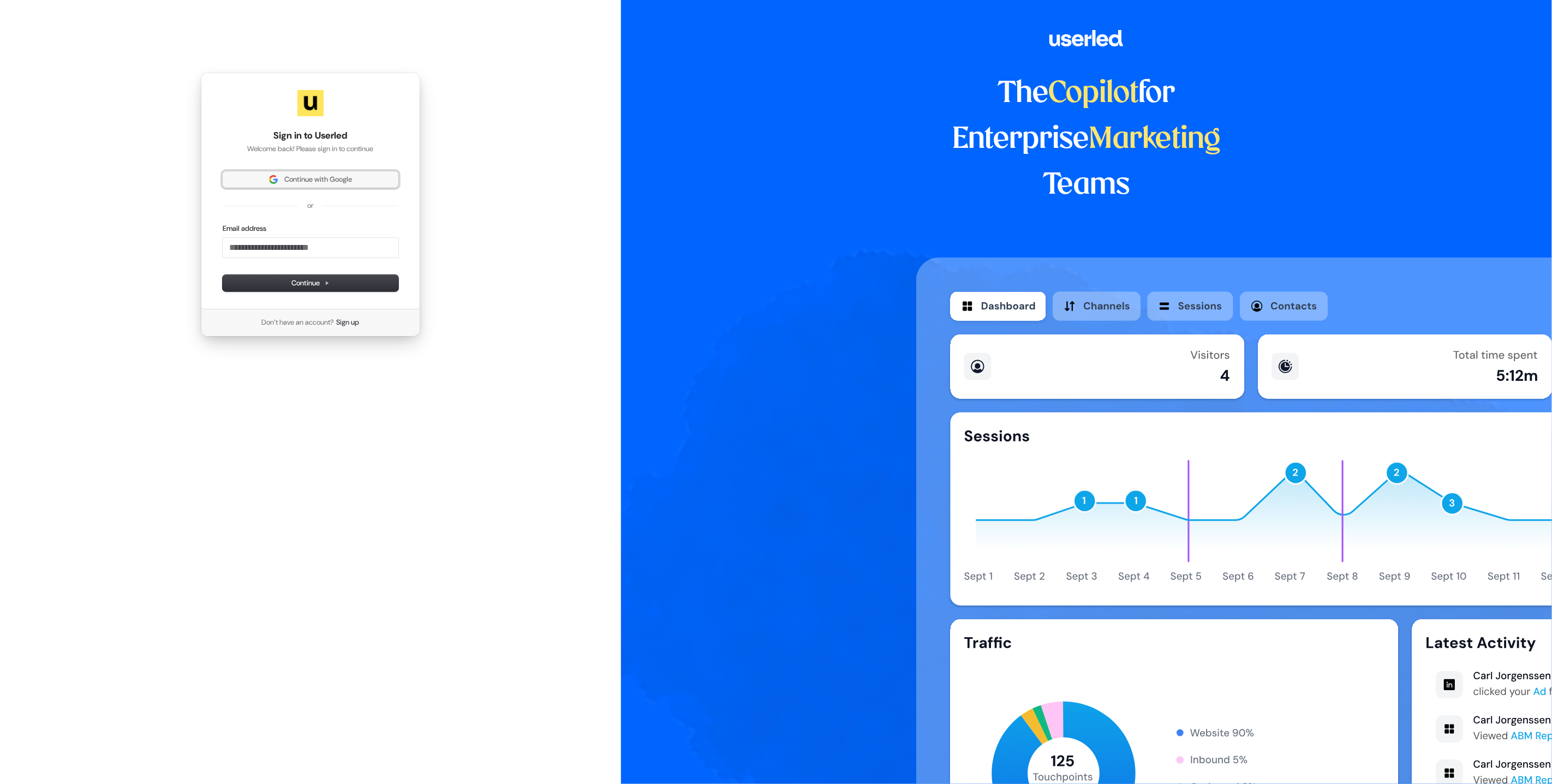
click at [293, 177] on span "Continue with Google" at bounding box center [318, 179] width 68 height 10
